Goal: Find specific page/section: Find specific page/section

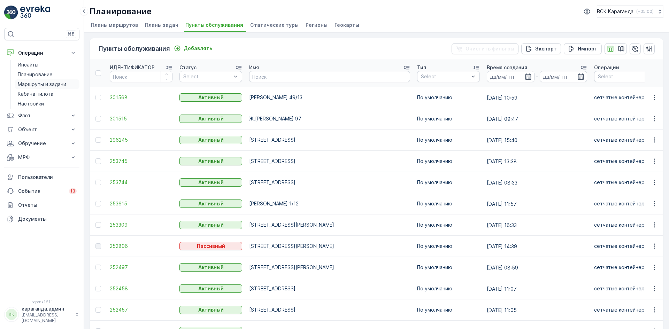
click at [31, 84] on font "Маршруты и задачи" at bounding box center [42, 84] width 48 height 6
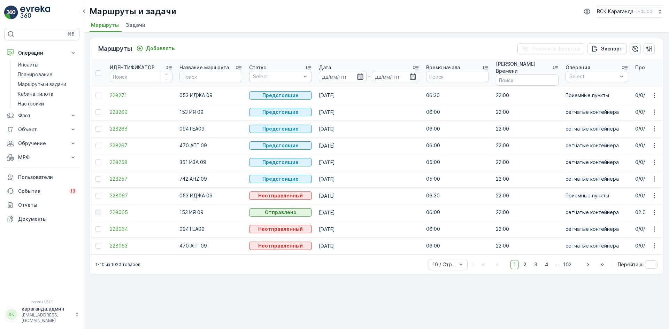
click at [360, 75] on icon "button" at bounding box center [360, 76] width 7 height 7
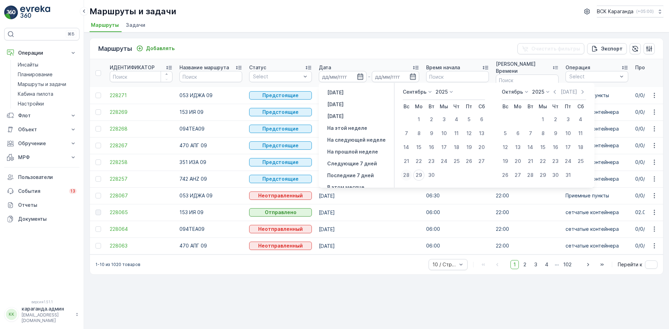
click at [405, 177] on font "28" at bounding box center [406, 175] width 6 height 6
type input "[DATE]"
click at [405, 177] on font "28" at bounding box center [406, 175] width 6 height 6
type input "[DATE]"
click at [405, 177] on font "28" at bounding box center [406, 175] width 6 height 6
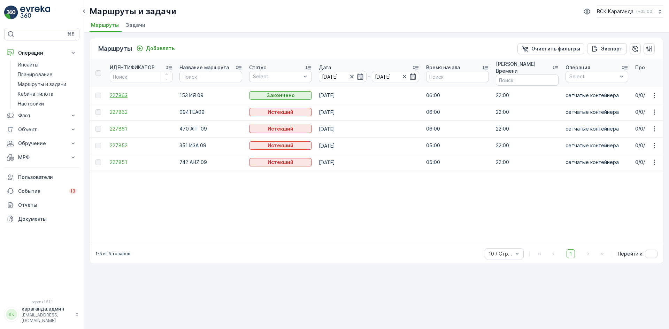
click at [113, 94] on font "227863" at bounding box center [119, 95] width 18 height 6
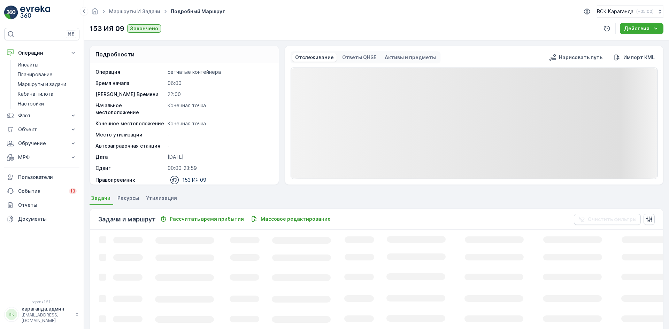
click at [146, 200] on font "Утилизация" at bounding box center [161, 198] width 31 height 6
